Goal: Transaction & Acquisition: Purchase product/service

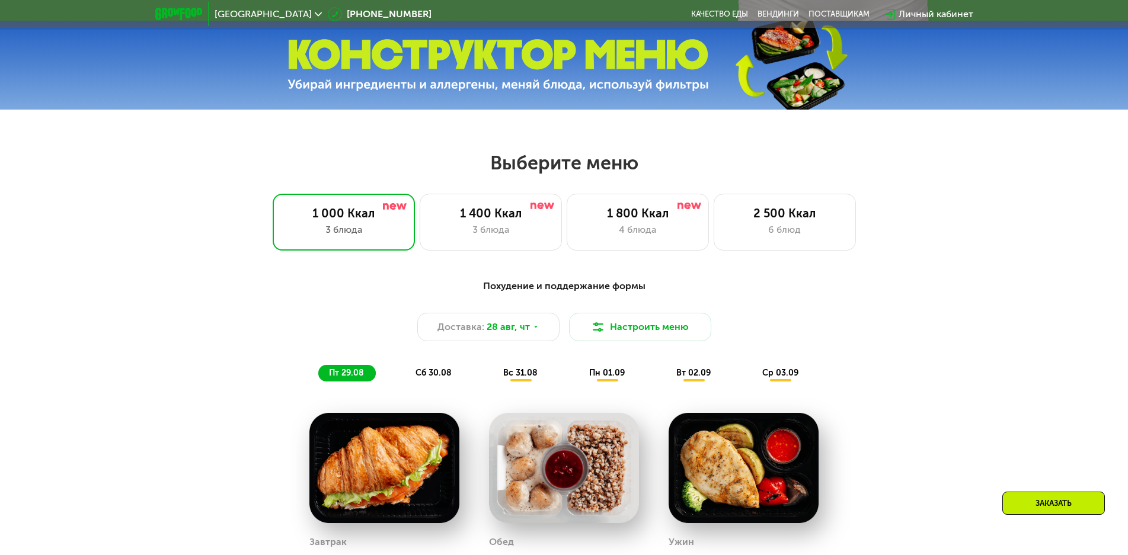
scroll to position [533, 0]
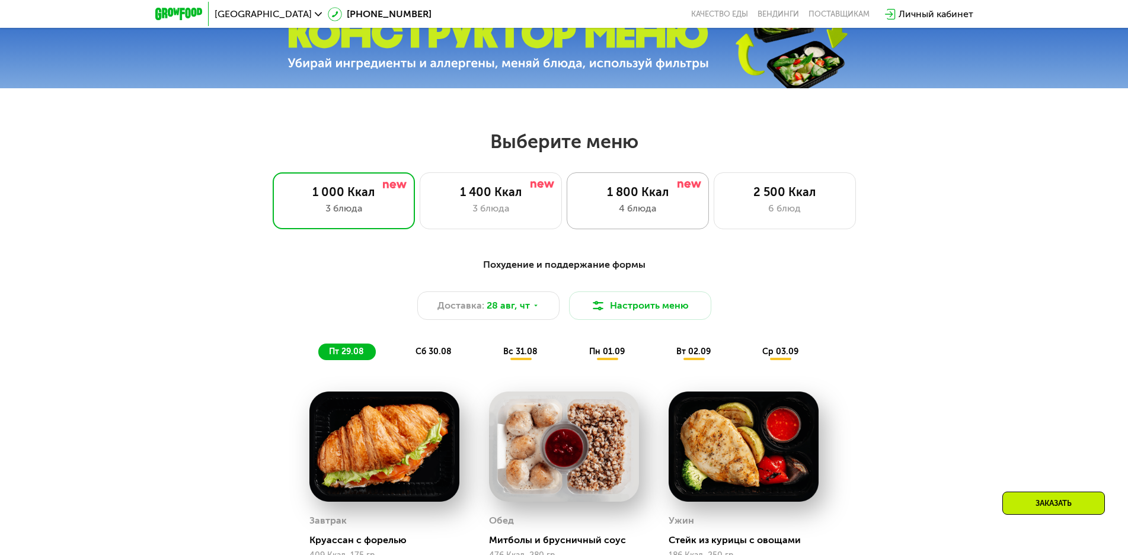
click at [645, 191] on div "1 800 Ккал" at bounding box center [637, 192] width 117 height 14
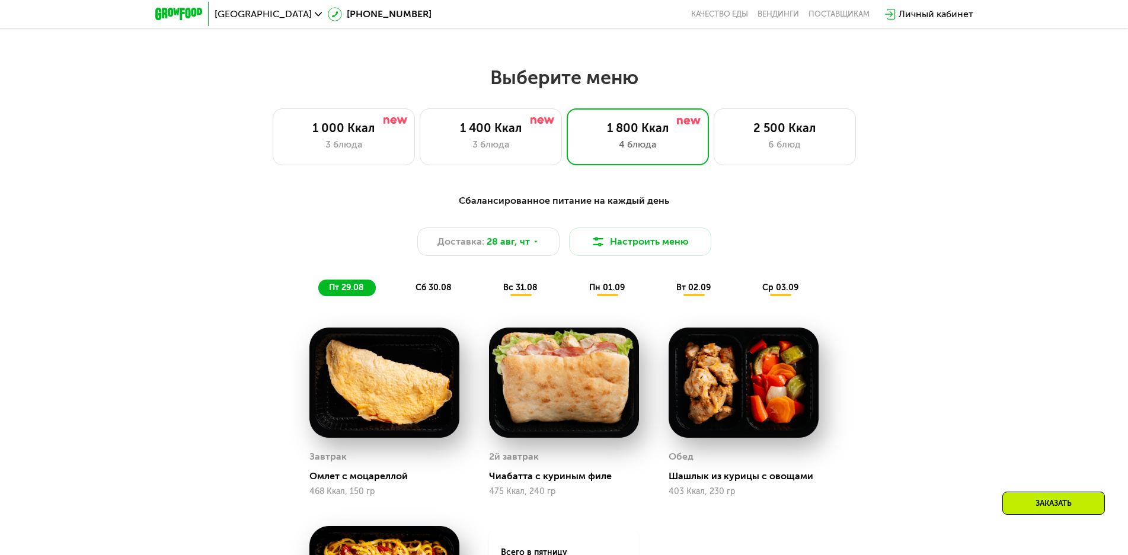
scroll to position [593, 0]
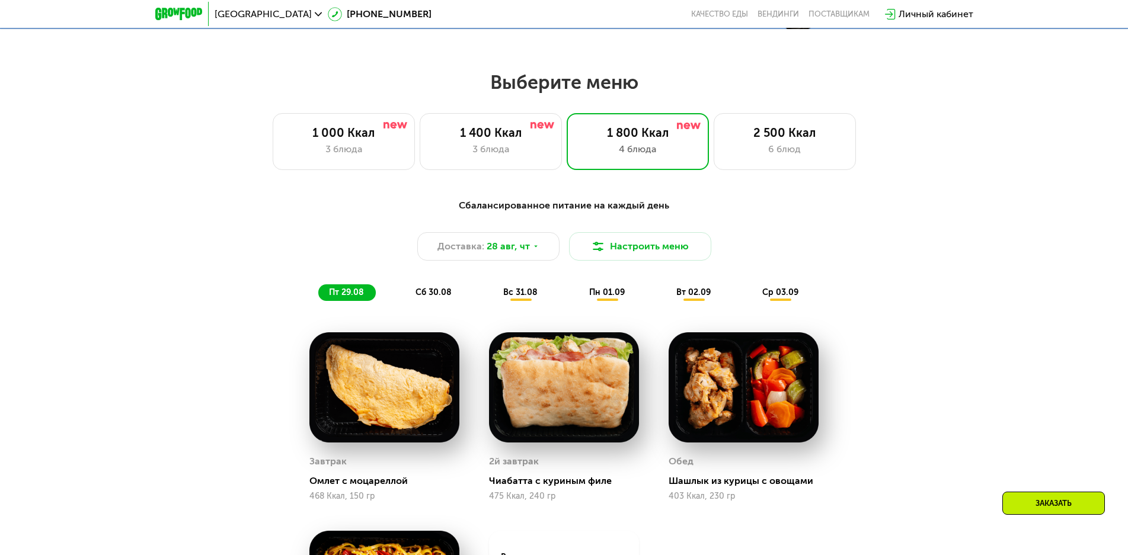
click at [430, 298] on span "сб 30.08" at bounding box center [434, 292] width 36 height 10
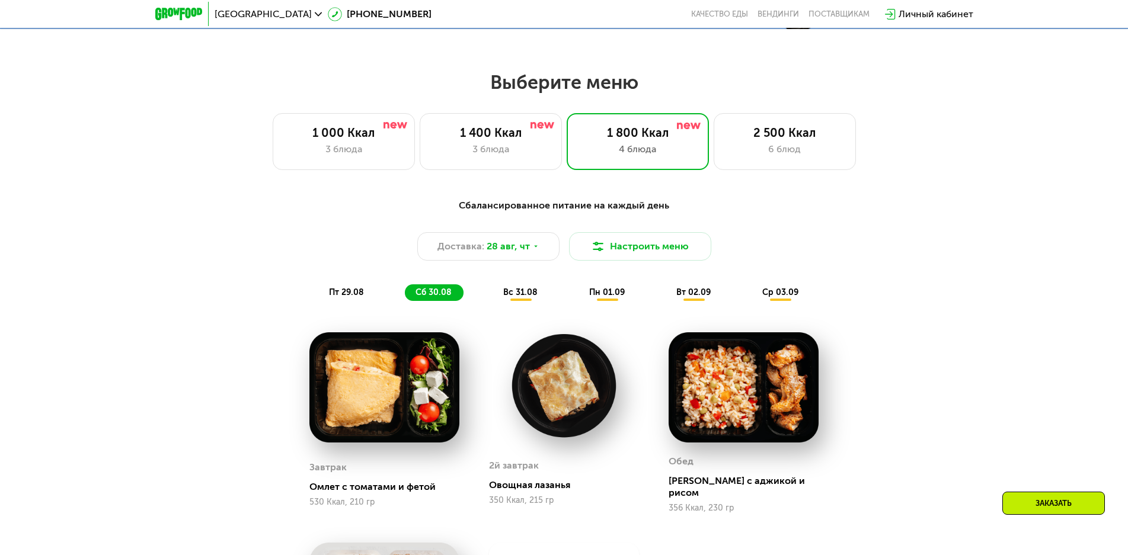
click at [519, 298] on span "вс 31.08" at bounding box center [520, 292] width 34 height 10
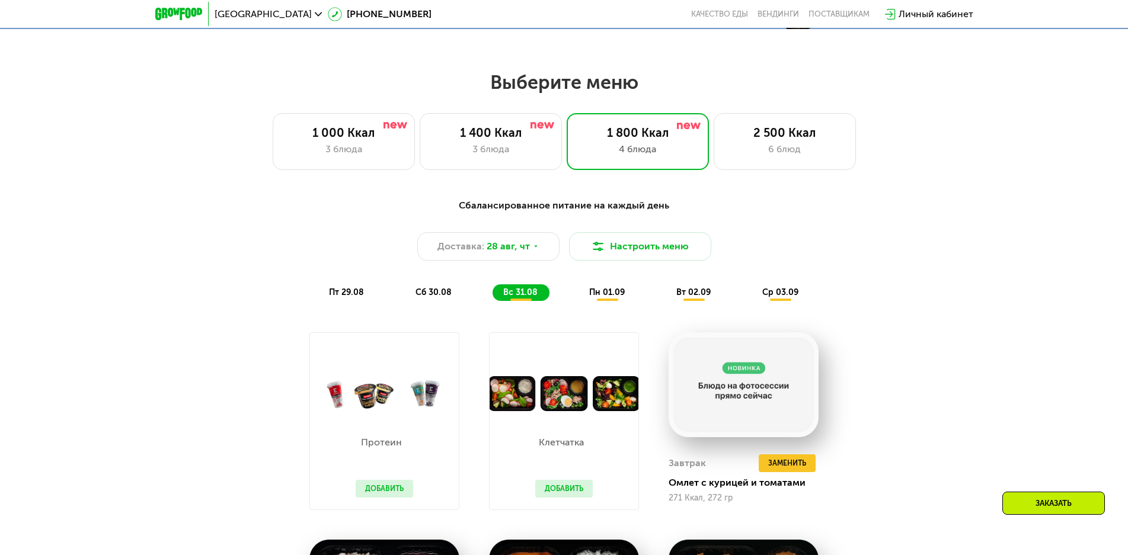
click at [352, 295] on span "пт 29.08" at bounding box center [346, 292] width 35 height 10
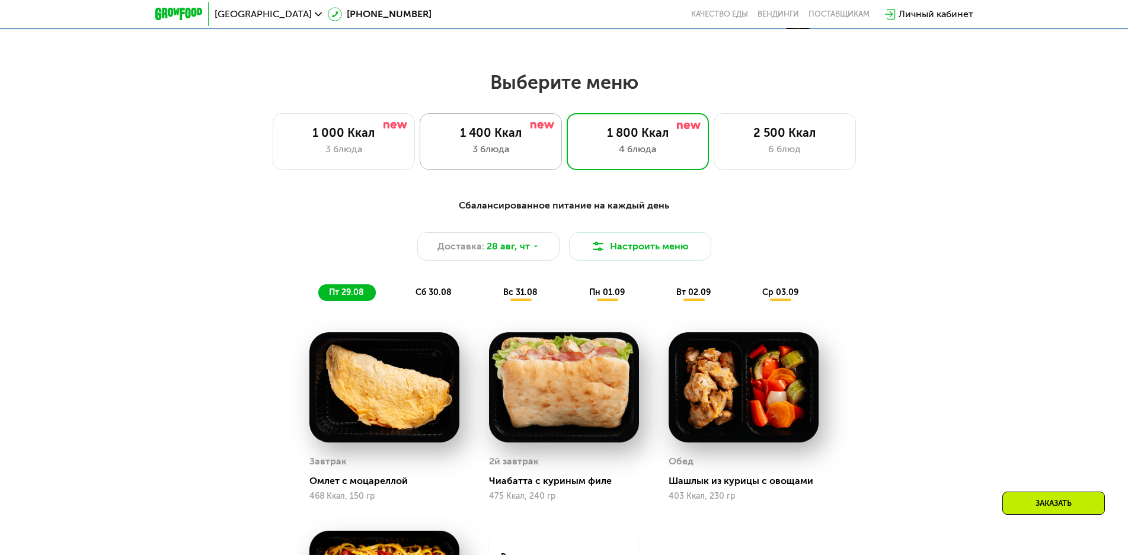
click at [522, 156] on div "3 блюда" at bounding box center [490, 149] width 117 height 14
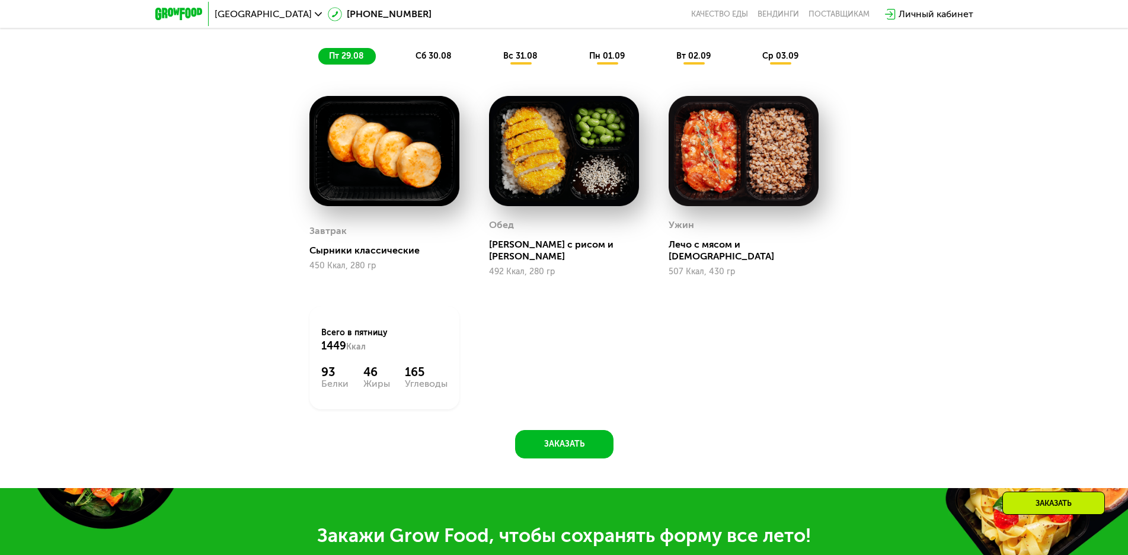
scroll to position [830, 0]
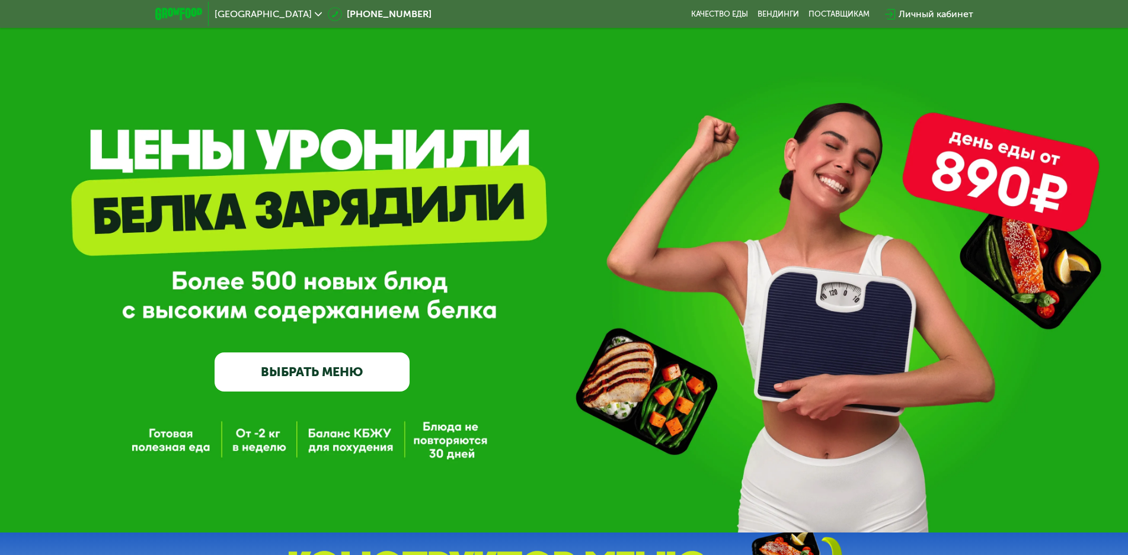
click at [329, 375] on link "ВЫБРАТЬ МЕНЮ" at bounding box center [312, 372] width 195 height 39
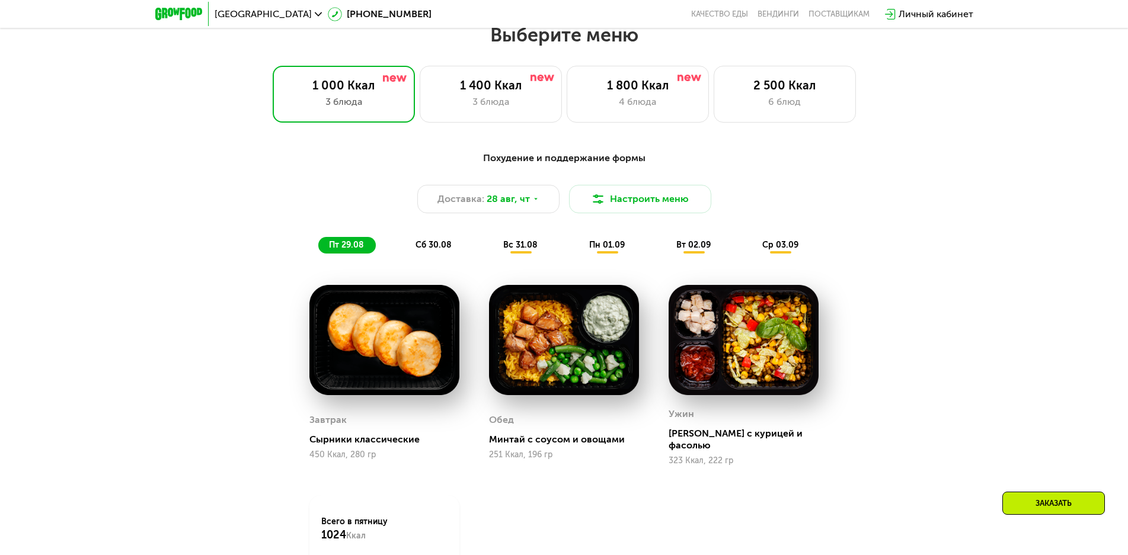
scroll to position [699, 0]
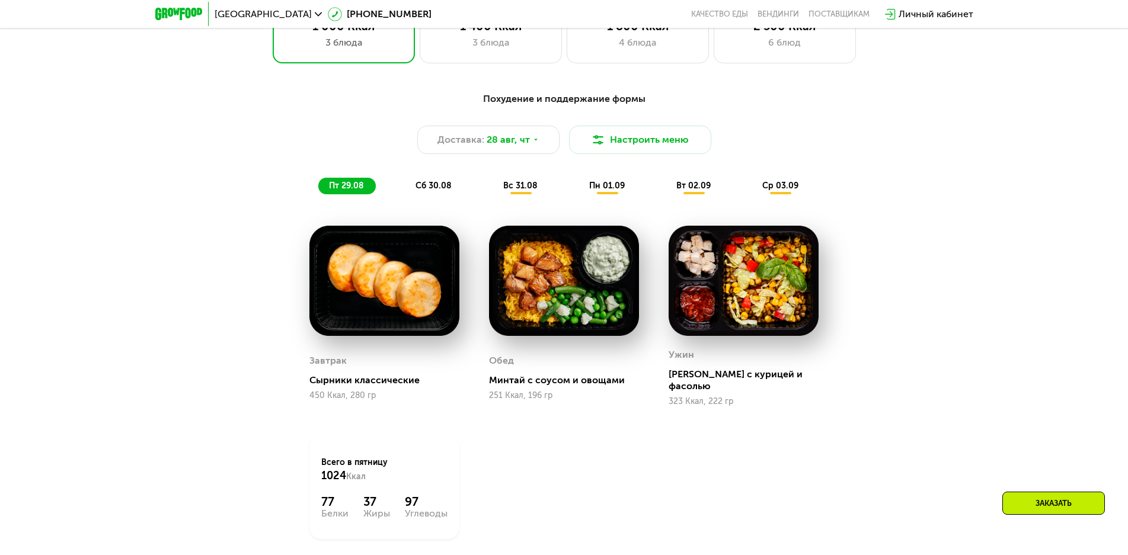
click at [429, 188] on span "сб 30.08" at bounding box center [434, 186] width 36 height 10
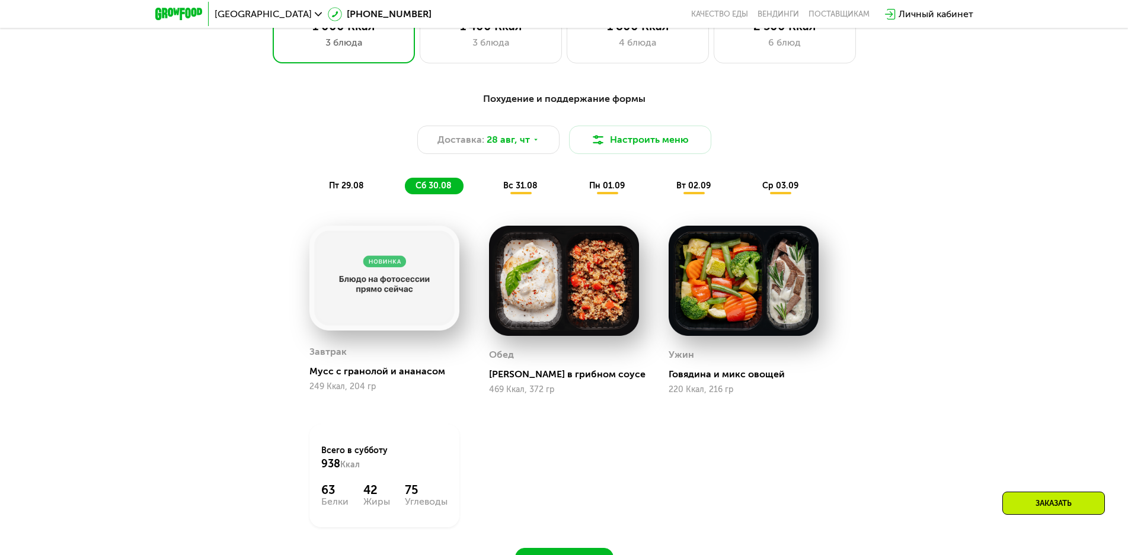
click at [337, 189] on span "пт 29.08" at bounding box center [346, 186] width 35 height 10
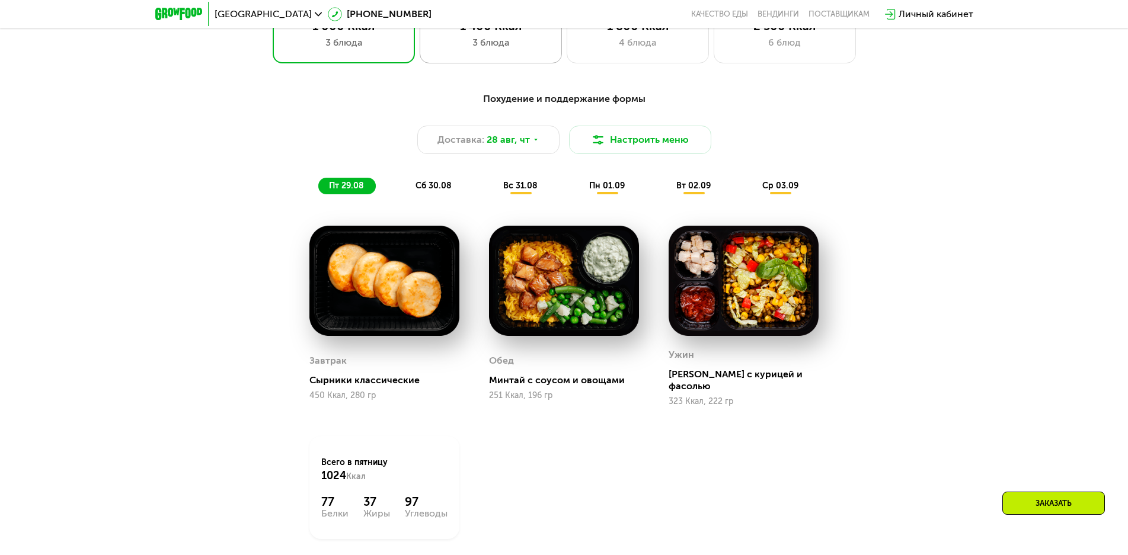
click at [481, 50] on div "3 блюда" at bounding box center [490, 43] width 117 height 14
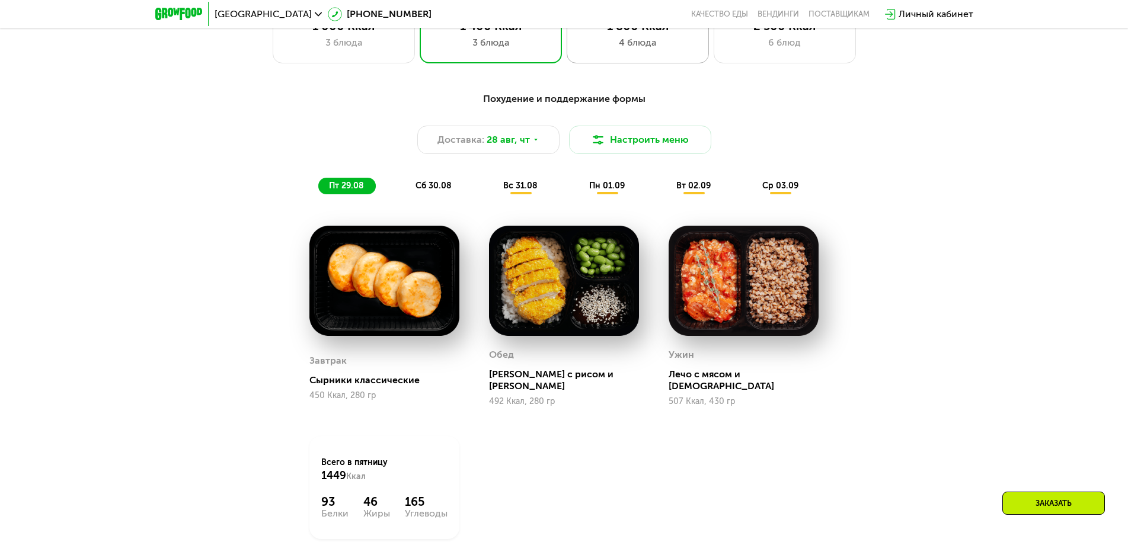
click at [608, 47] on div "4 блюда" at bounding box center [637, 43] width 117 height 14
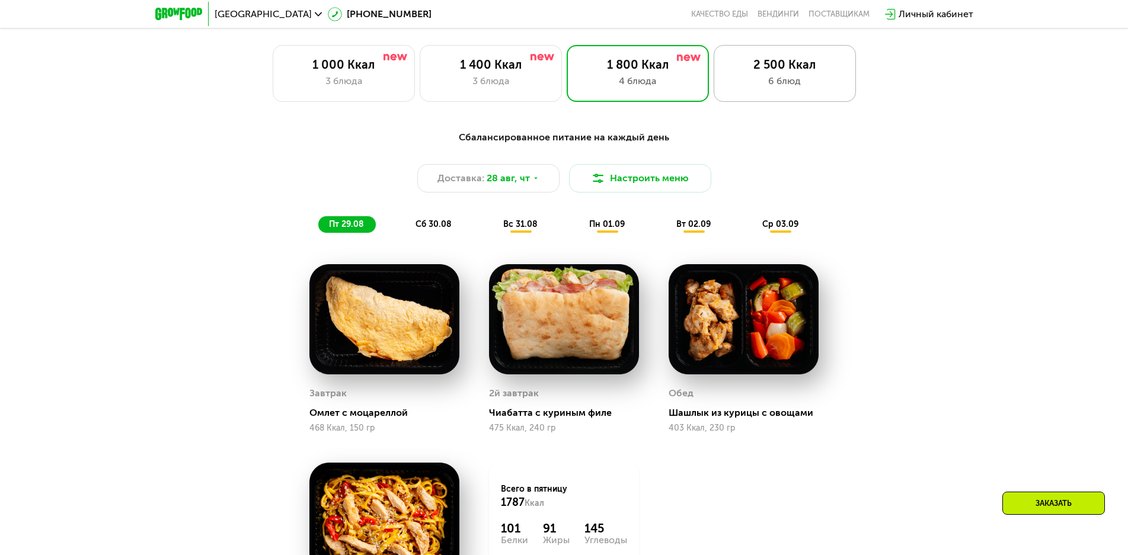
scroll to position [640, 0]
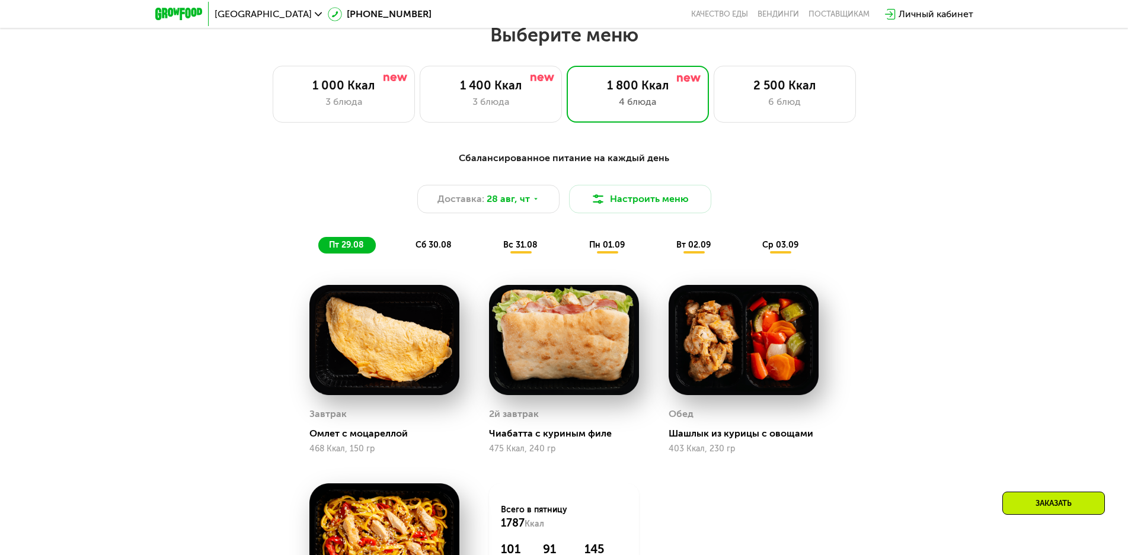
click at [445, 250] on span "сб 30.08" at bounding box center [434, 245] width 36 height 10
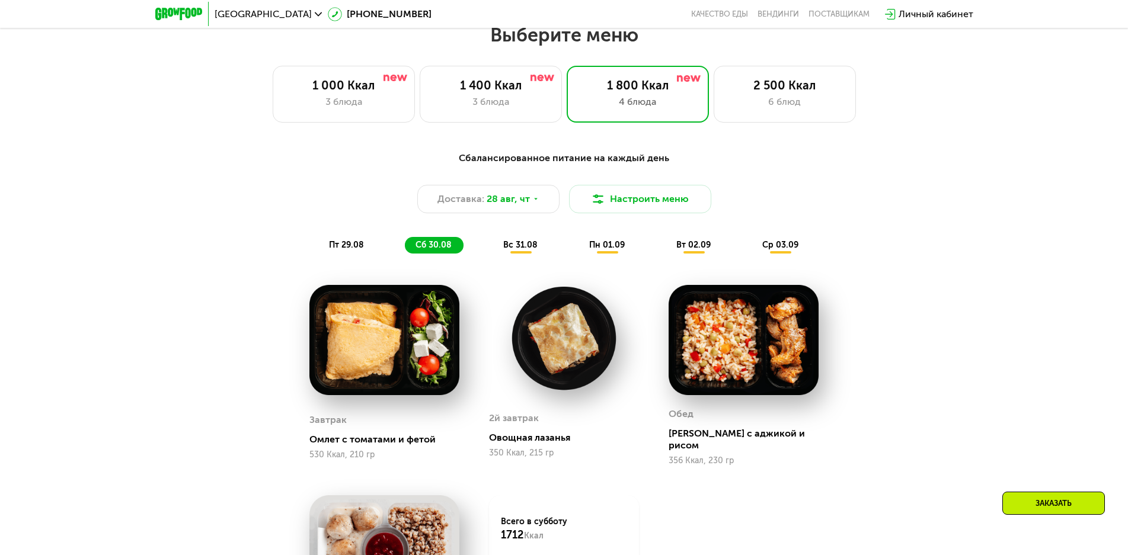
click at [338, 250] on span "пт 29.08" at bounding box center [346, 245] width 35 height 10
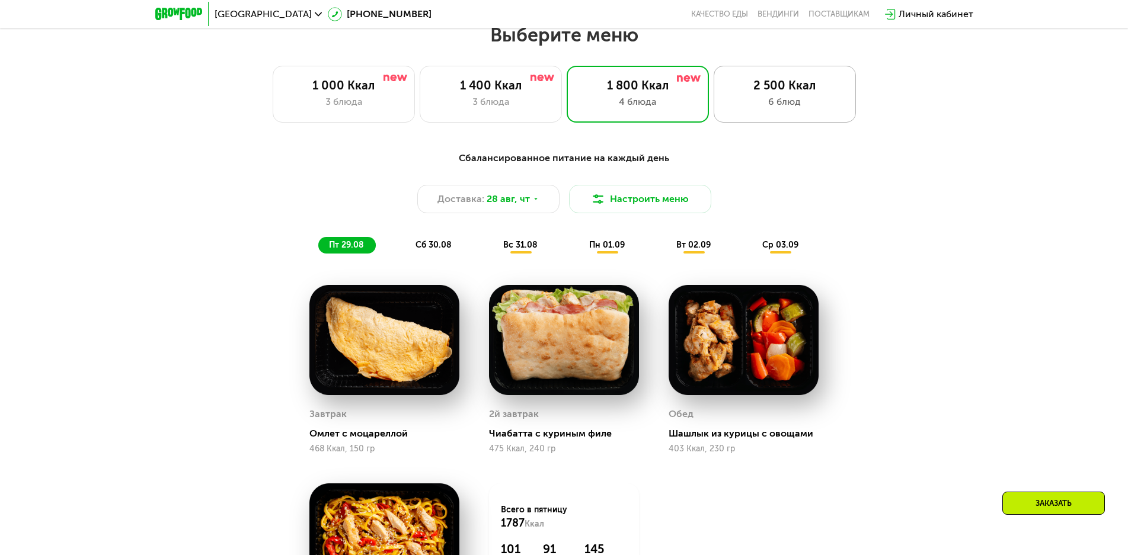
click at [776, 92] on div "2 500 Ккал" at bounding box center [784, 85] width 117 height 14
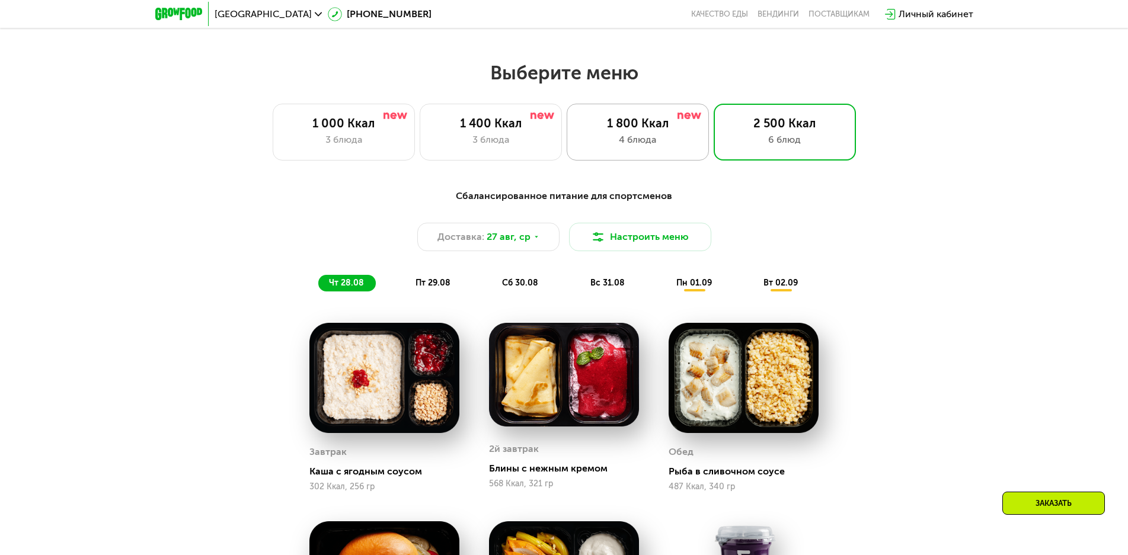
scroll to position [581, 0]
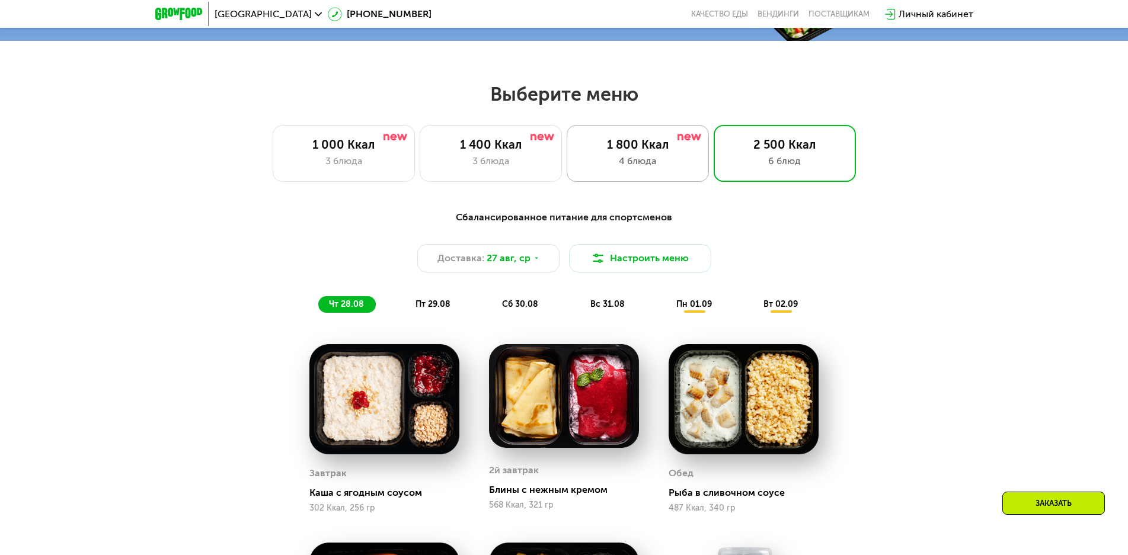
click at [638, 160] on div "4 блюда" at bounding box center [637, 161] width 117 height 14
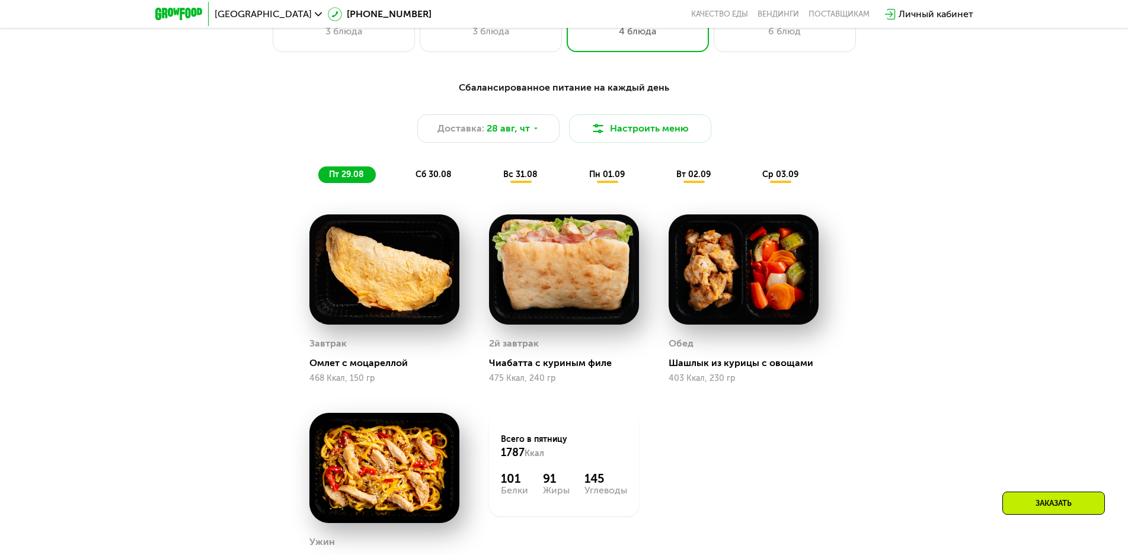
scroll to position [640, 0]
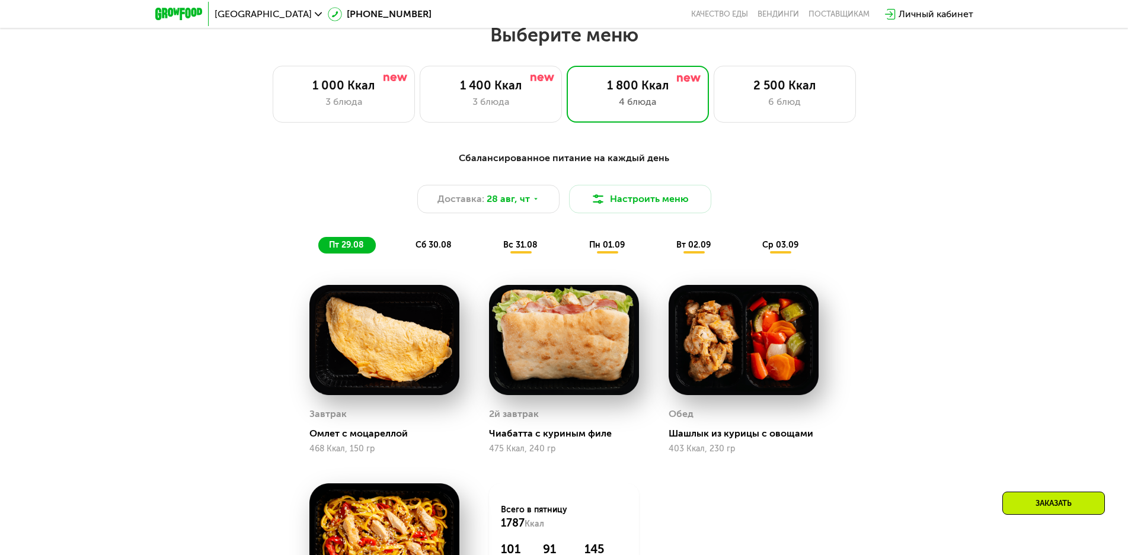
click at [443, 250] on span "сб 30.08" at bounding box center [434, 245] width 36 height 10
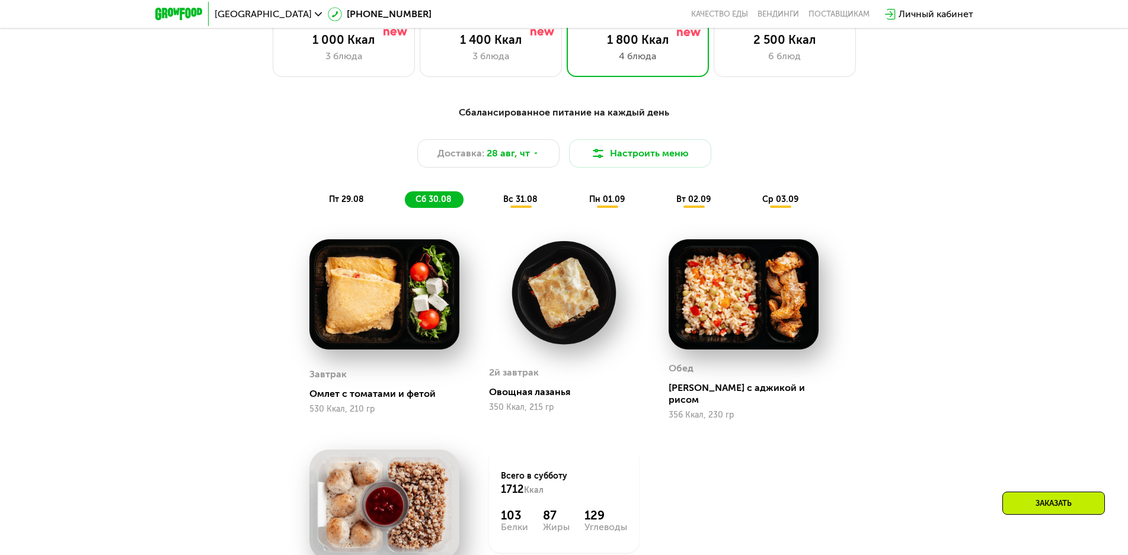
scroll to position [699, 0]
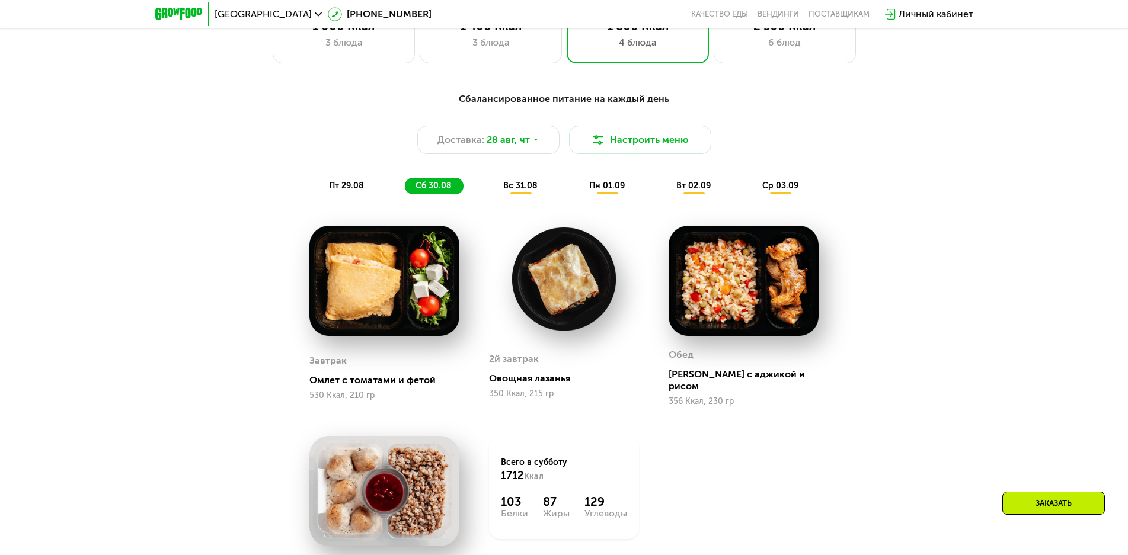
click at [528, 189] on span "вс 31.08" at bounding box center [520, 186] width 34 height 10
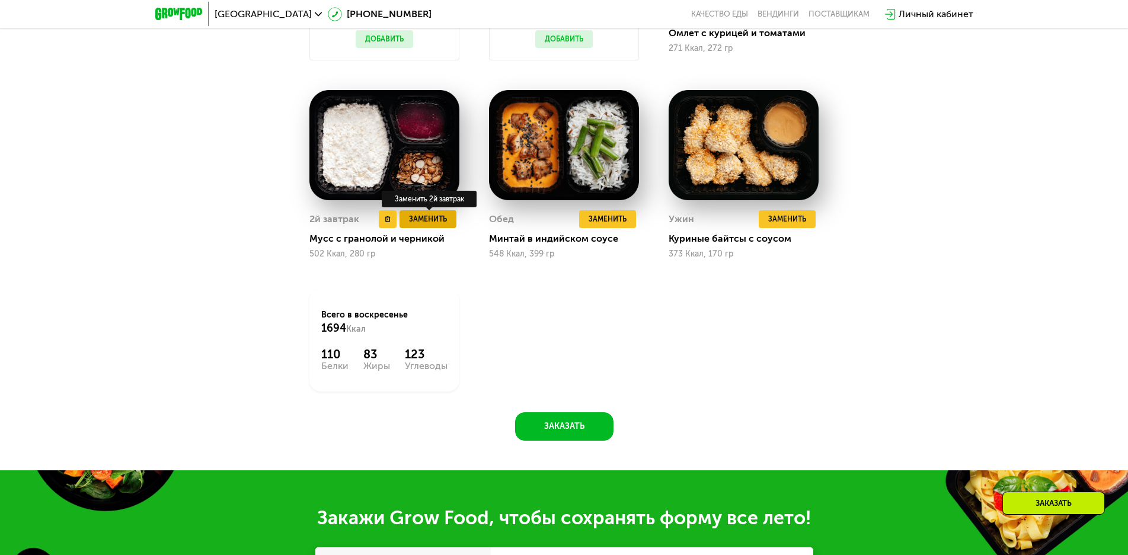
scroll to position [1055, 0]
